Goal: Find specific page/section: Find specific page/section

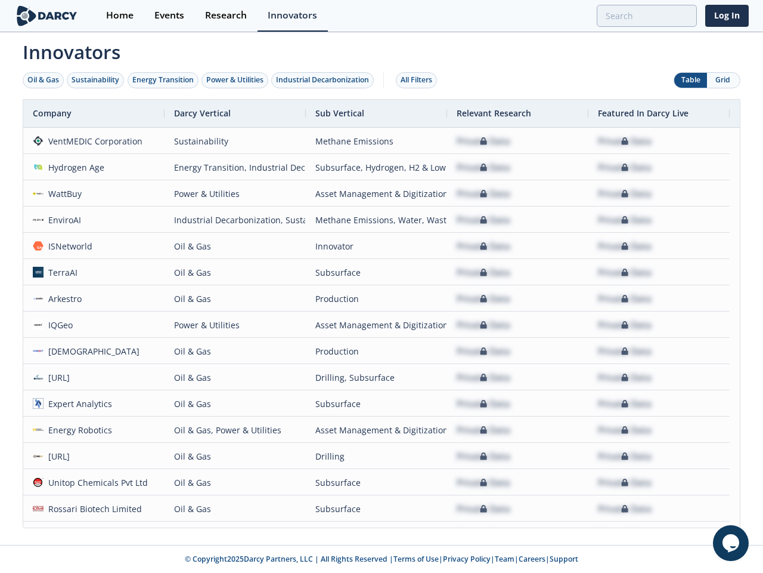
click at [44, 80] on div "Oil & Gas" at bounding box center [43, 80] width 32 height 11
click at [96, 80] on div "Sustainability" at bounding box center [96, 80] width 48 height 11
click at [163, 80] on div "Energy Transition" at bounding box center [162, 80] width 61 height 11
click at [236, 80] on div "Power & Utilities" at bounding box center [234, 80] width 57 height 11
click at [325, 80] on div "Industrial Decarbonization" at bounding box center [322, 80] width 93 height 11
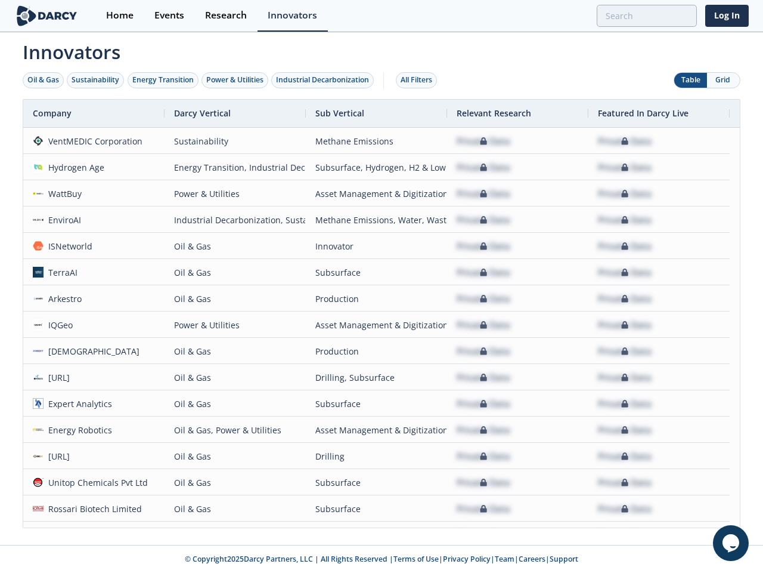
click at [420, 80] on div "All Filters" at bounding box center [417, 80] width 32 height 11
